Goal: Information Seeking & Learning: Learn about a topic

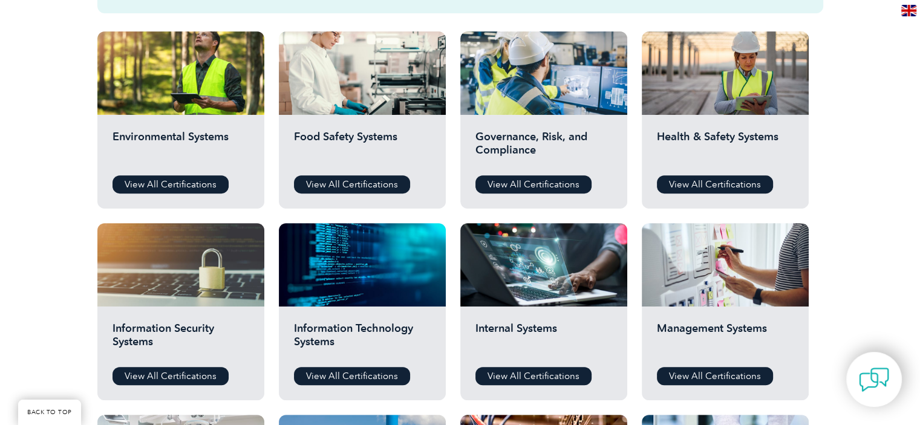
scroll to position [431, 0]
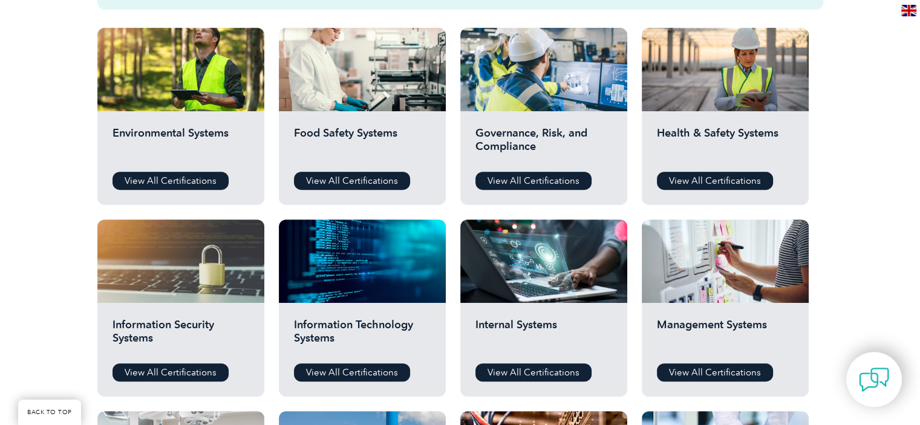
drag, startPoint x: 929, startPoint y: 77, endPoint x: 929, endPoint y: 177, distance: 99.8
click at [502, 178] on link "View All Certifications" at bounding box center [534, 181] width 116 height 18
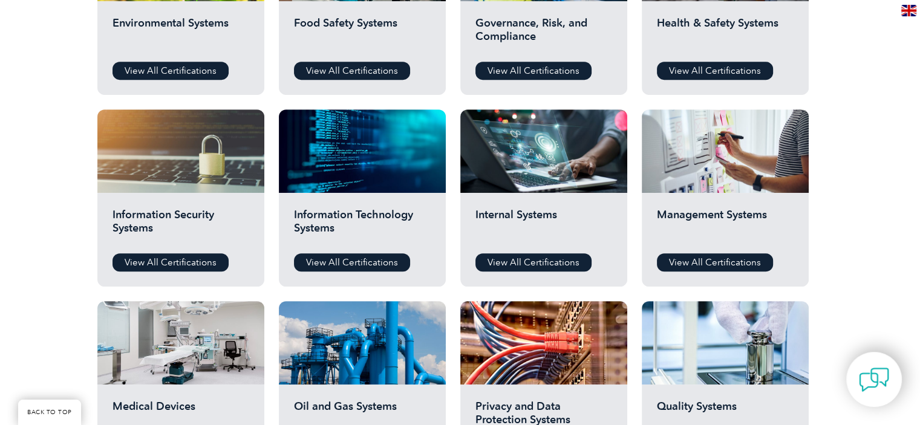
scroll to position [539, 0]
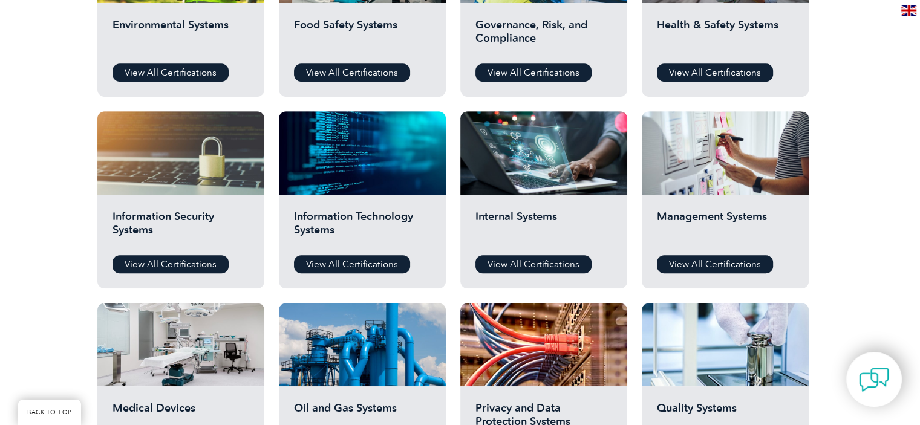
click at [525, 195] on div "Internal Systems View All Certifications" at bounding box center [543, 242] width 167 height 94
click at [537, 256] on link "View All Certifications" at bounding box center [534, 264] width 116 height 18
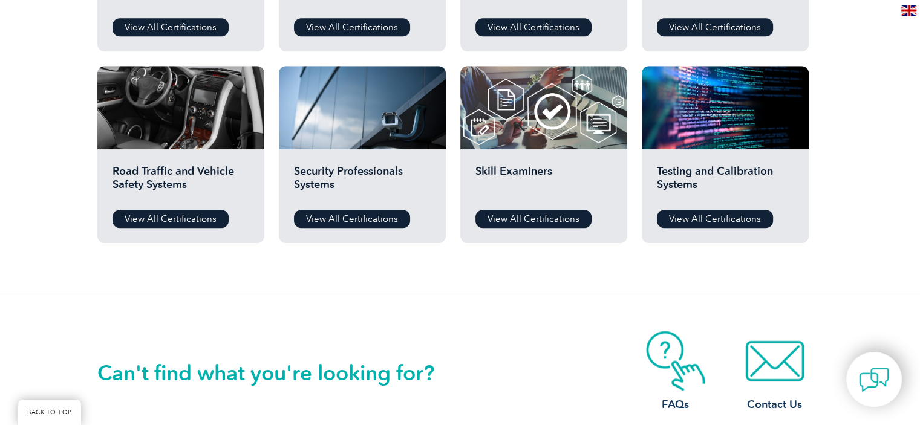
scroll to position [0, 0]
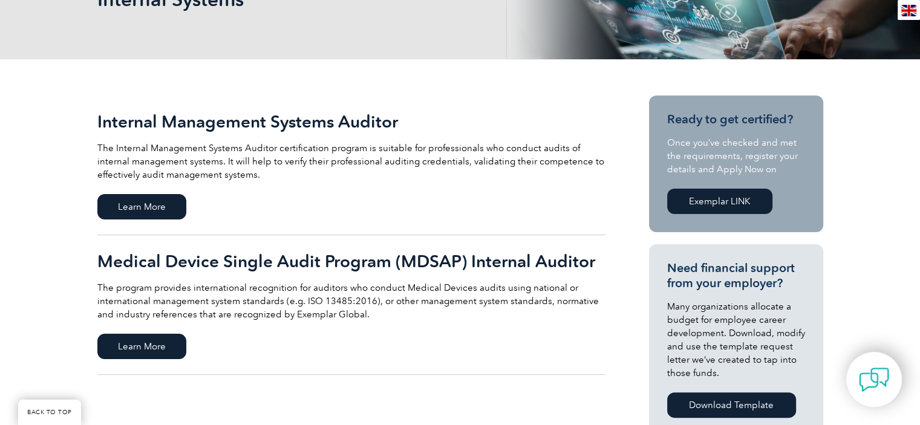
scroll to position [207, 0]
